Goal: Transaction & Acquisition: Purchase product/service

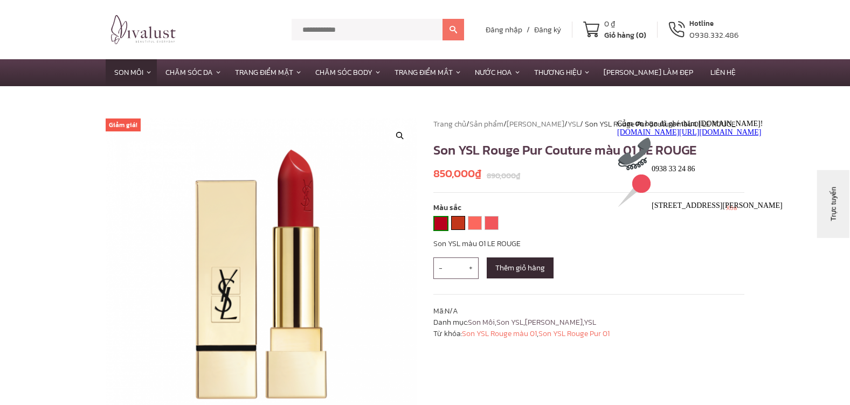
click at [462, 228] on link "YSL 13 LE ORANGE" at bounding box center [458, 223] width 13 height 13
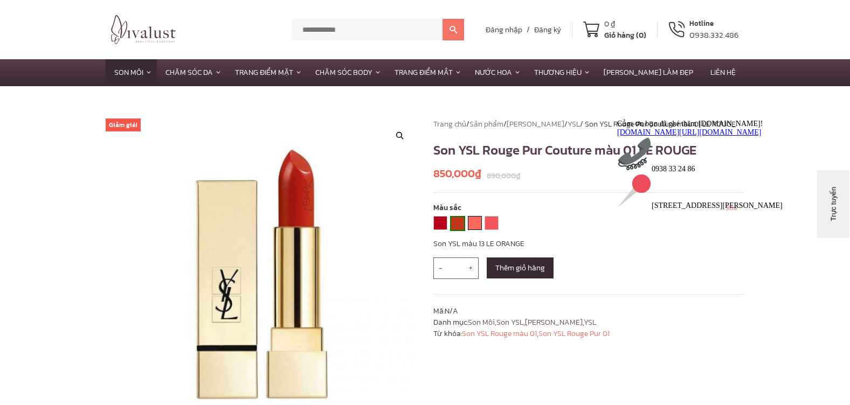
click at [476, 225] on link "YSL 51 CORAIL URBAIN" at bounding box center [474, 223] width 13 height 13
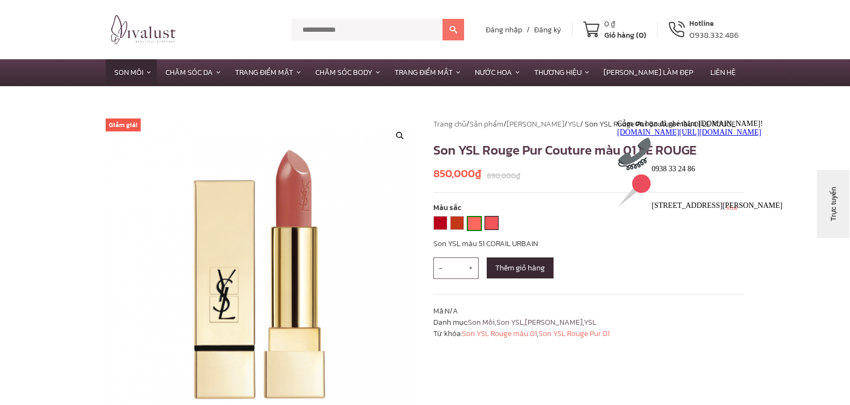
click at [494, 225] on link "YSL 52 ROSY CORAL" at bounding box center [491, 223] width 13 height 13
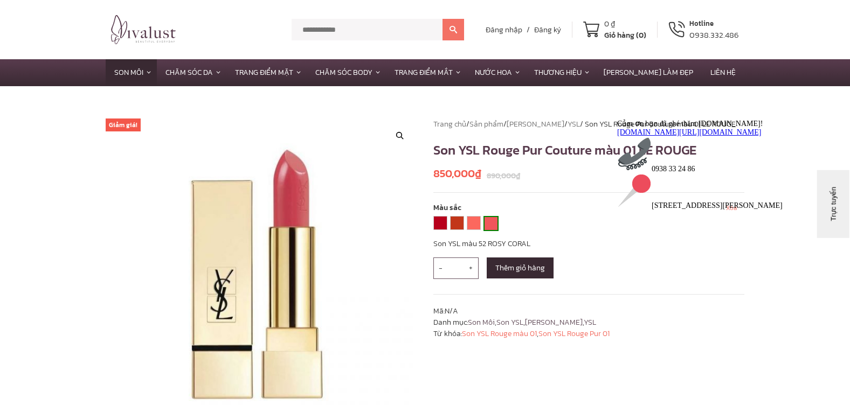
click at [485, 229] on link "YSL 52 ROSY CORAL" at bounding box center [491, 223] width 13 height 13
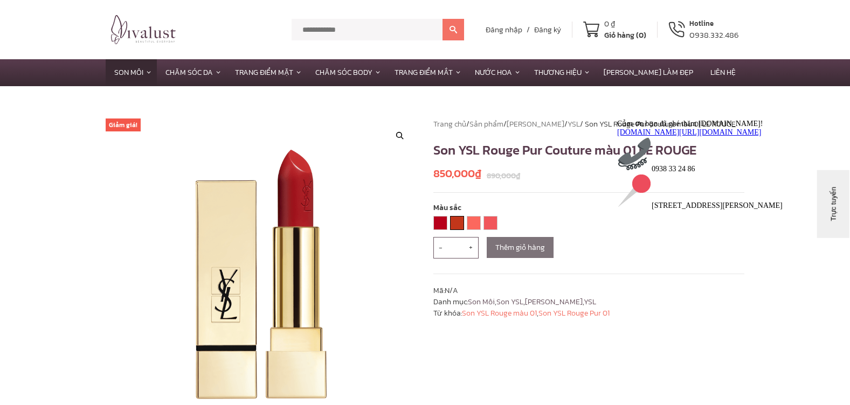
click at [459, 226] on link "YSL 13 LE ORANGE" at bounding box center [457, 223] width 13 height 13
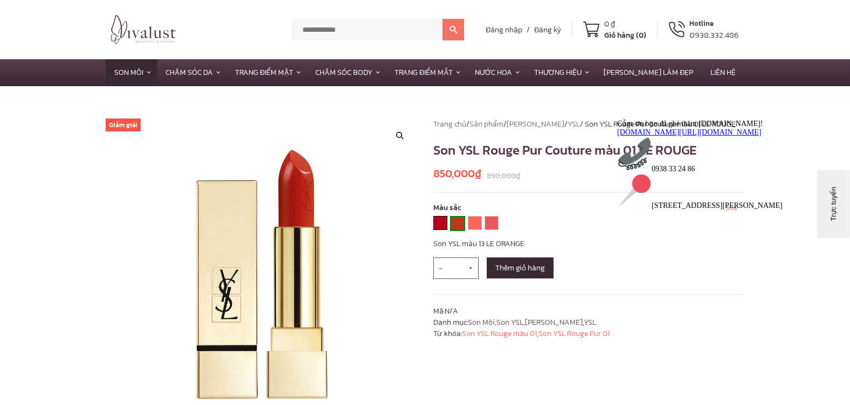
click at [440, 224] on link "YSL 01 LE ROUGE" at bounding box center [440, 223] width 13 height 13
click at [453, 222] on link "YSL 13 LE ORANGE" at bounding box center [458, 223] width 13 height 13
click at [466, 222] on div "**********" at bounding box center [467, 225] width 68 height 18
click at [476, 222] on link "YSL 51 CORAIL URBAIN" at bounding box center [474, 223] width 13 height 13
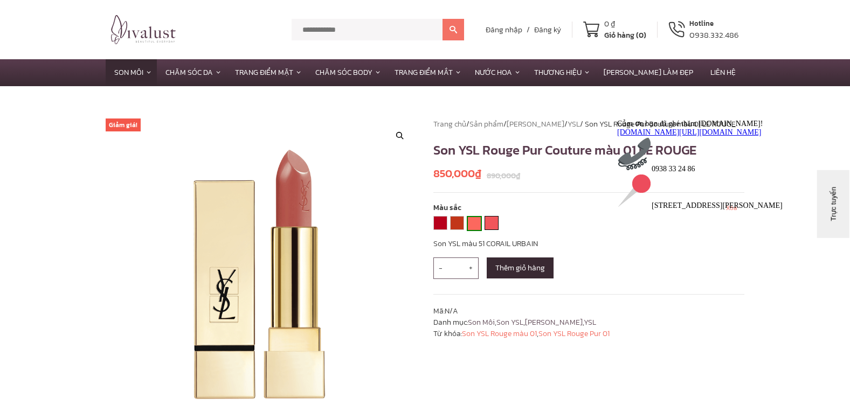
click at [490, 224] on link "YSL 52 ROSY CORAL" at bounding box center [491, 223] width 13 height 13
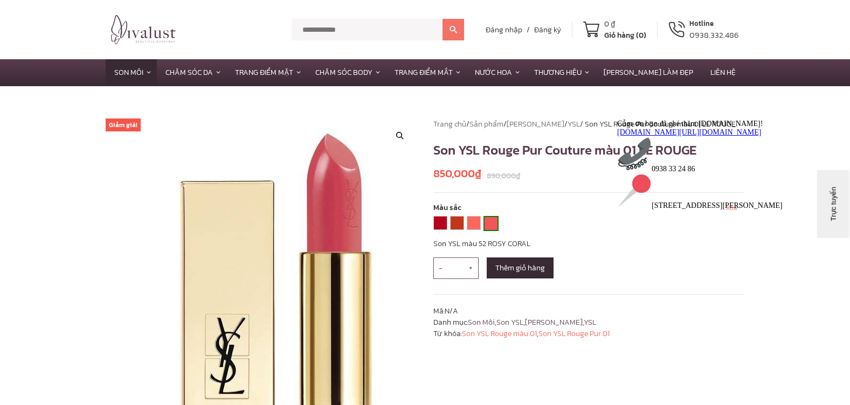
scroll to position [54, 0]
